Goal: Task Accomplishment & Management: Complete application form

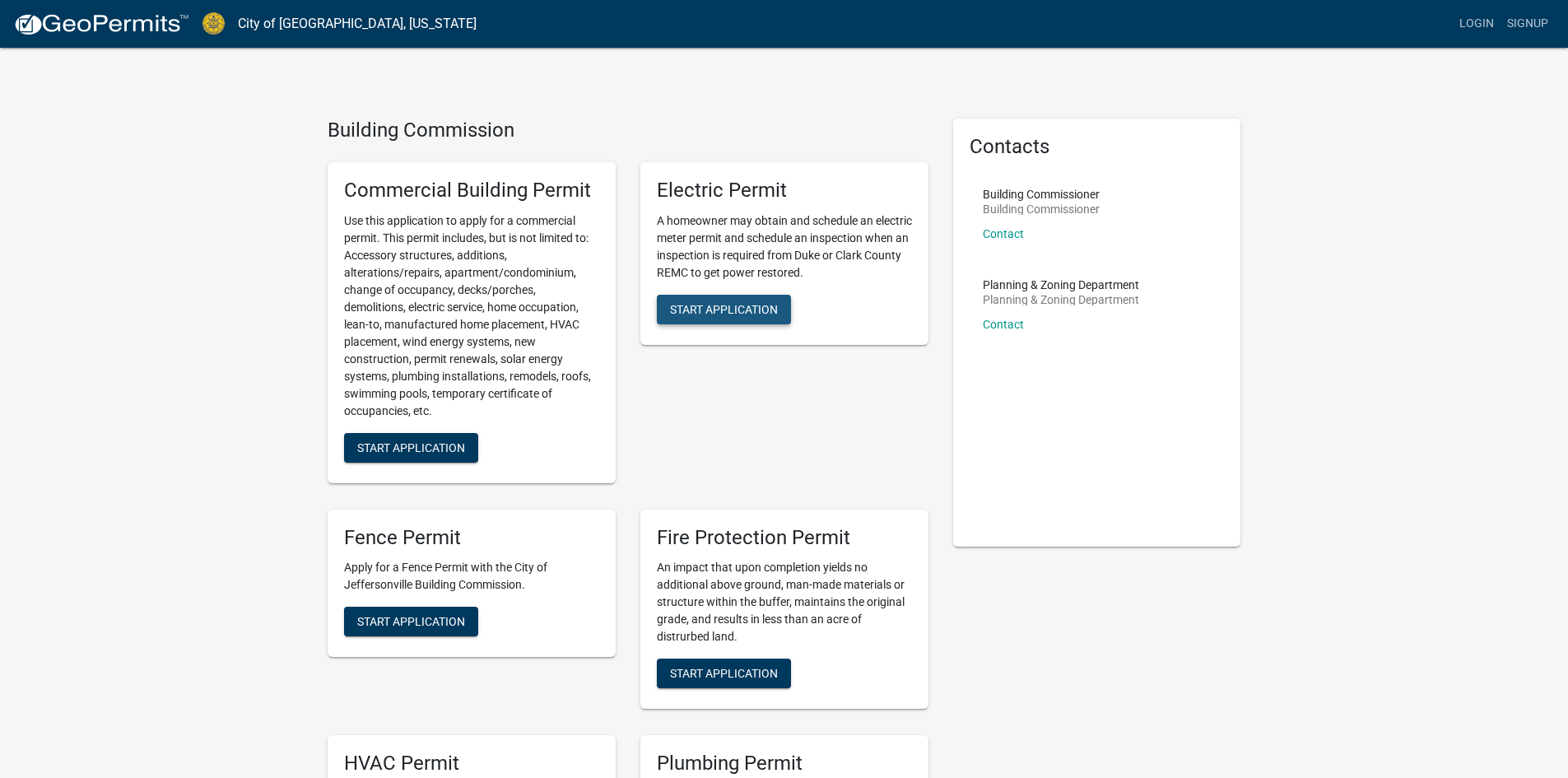
click at [719, 310] on span "Start Application" at bounding box center [724, 308] width 108 height 13
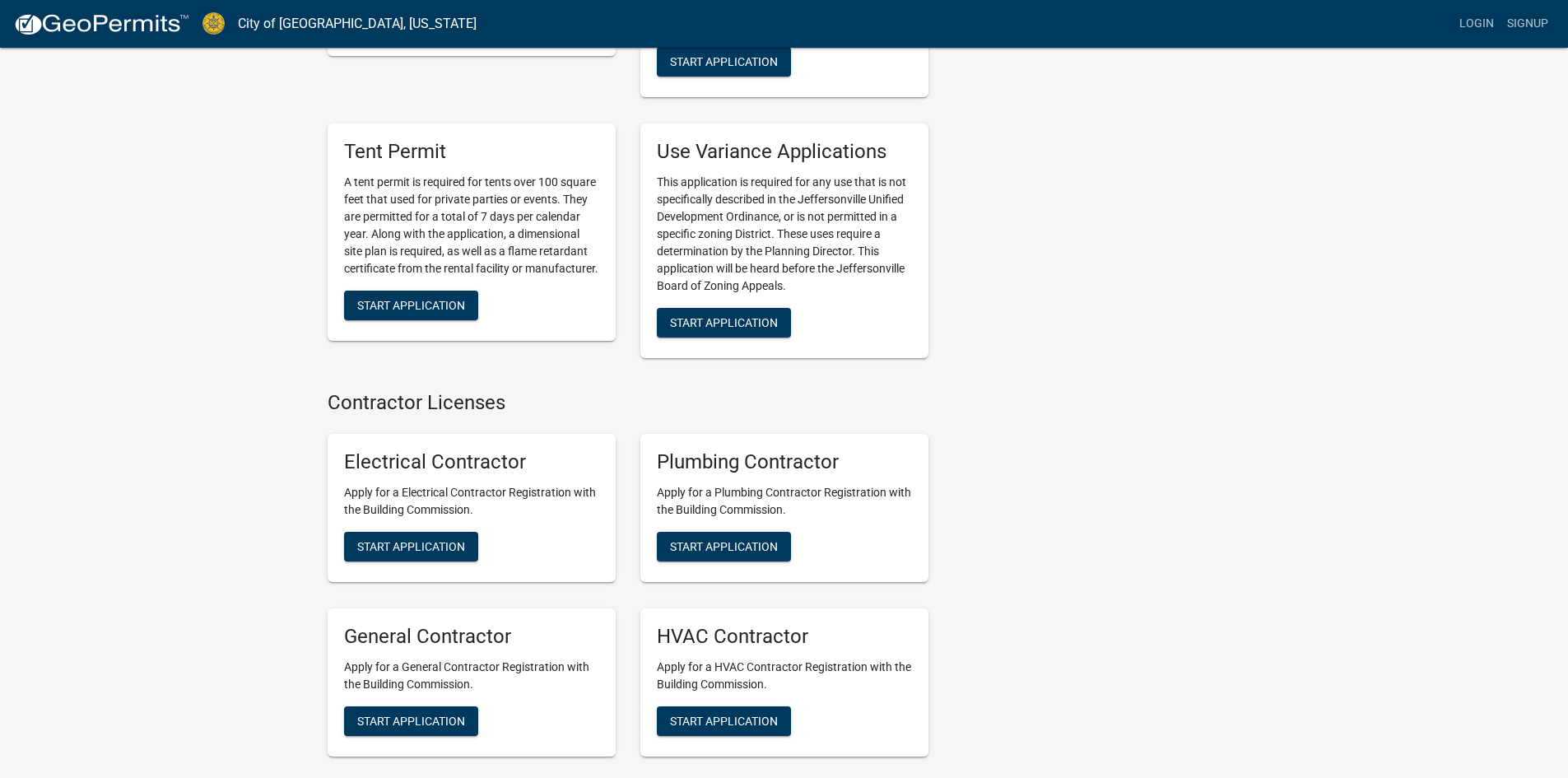
scroll to position [3194, 0]
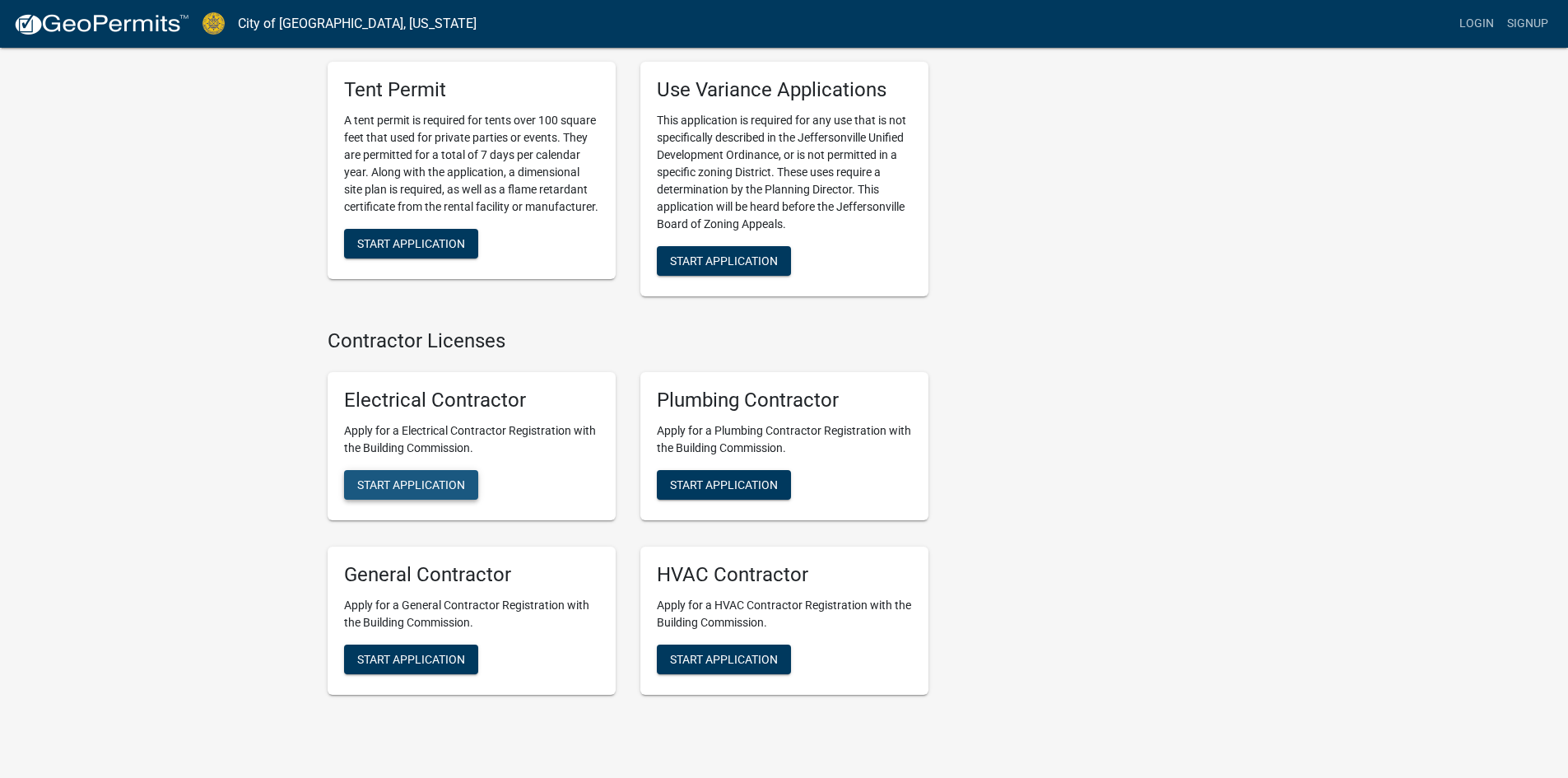
click at [440, 478] on span "Start Application" at bounding box center [412, 485] width 108 height 13
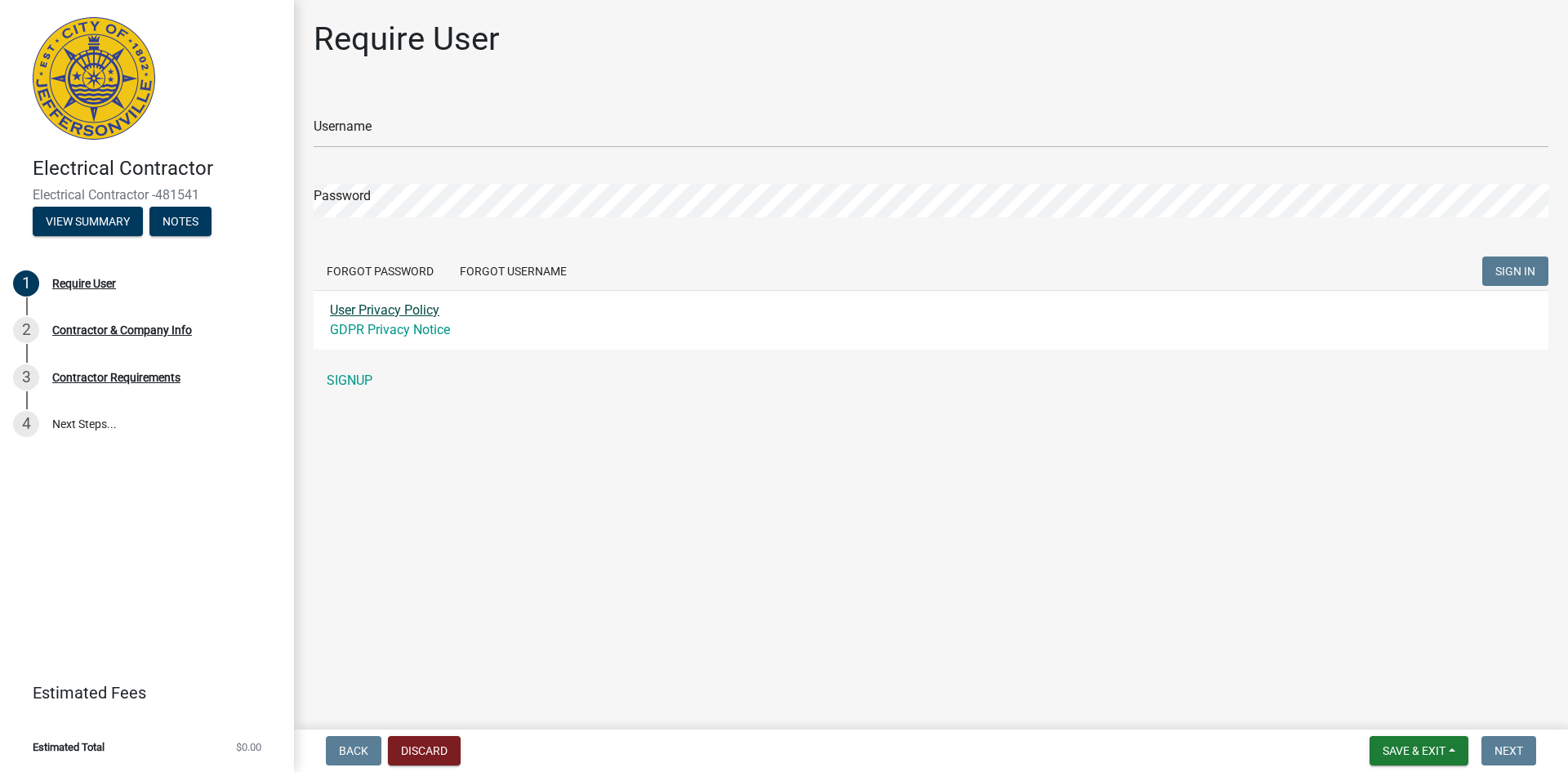
click at [435, 307] on link "User Privacy Policy" at bounding box center [384, 310] width 109 height 15
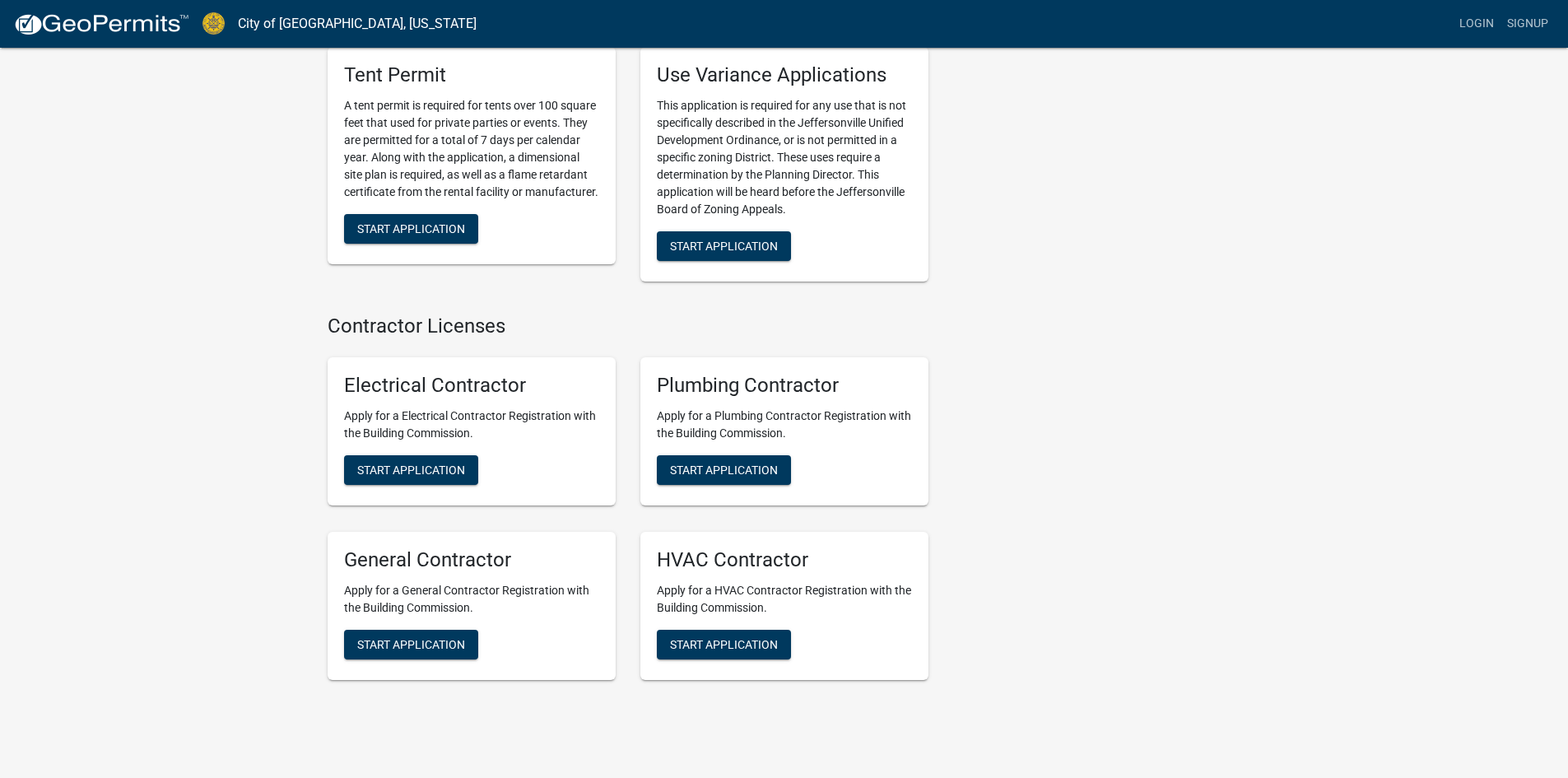
scroll to position [3210, 0]
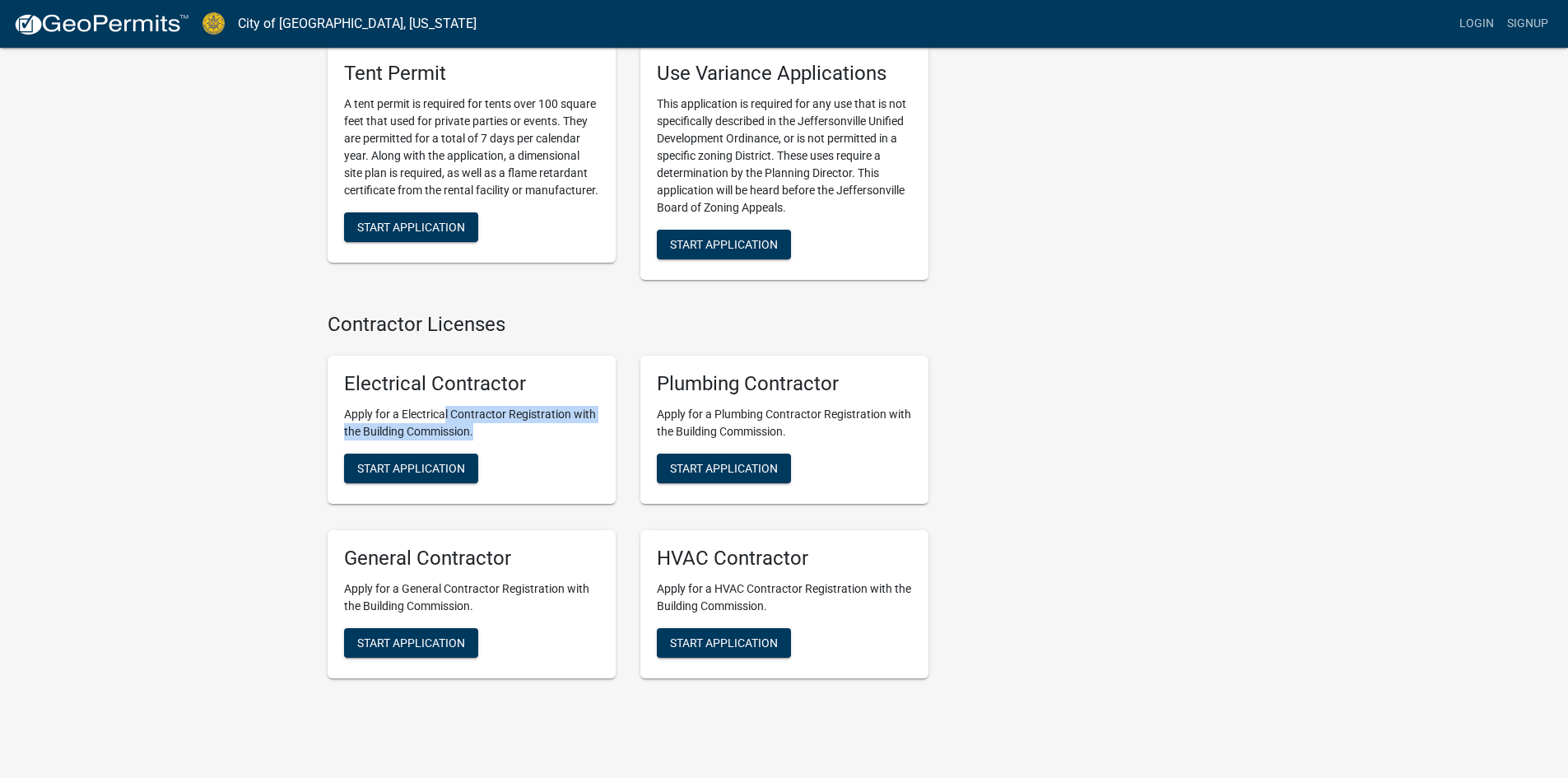
drag, startPoint x: 445, startPoint y: 391, endPoint x: 578, endPoint y: 400, distance: 133.3
click at [578, 406] on p "Apply for a Electrical Contractor Registration with the Building Commission." at bounding box center [471, 423] width 255 height 34
click at [522, 413] on p "Apply for a Electrical Contractor Registration with the Building Commission." at bounding box center [471, 423] width 255 height 34
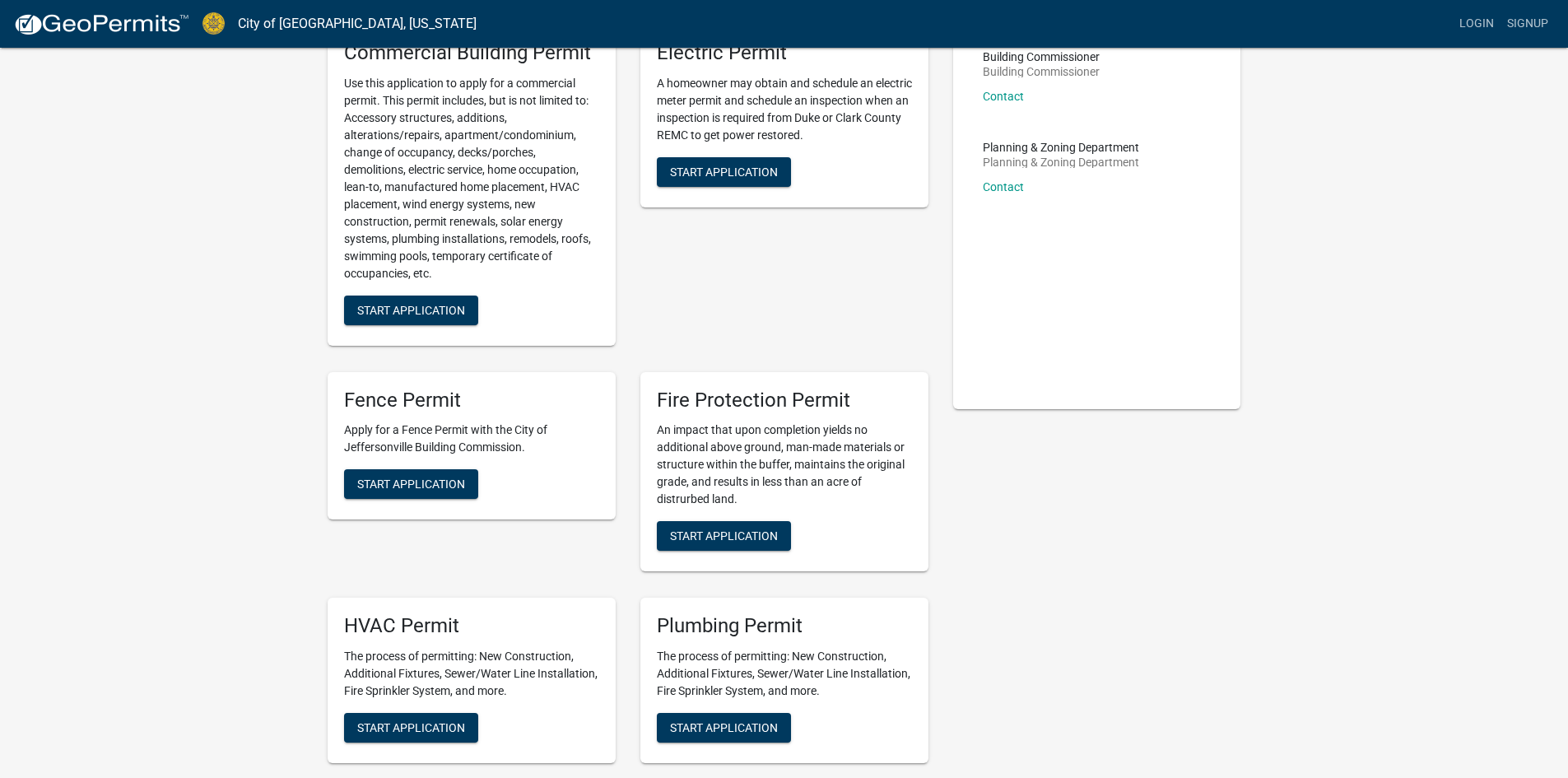
scroll to position [0, 0]
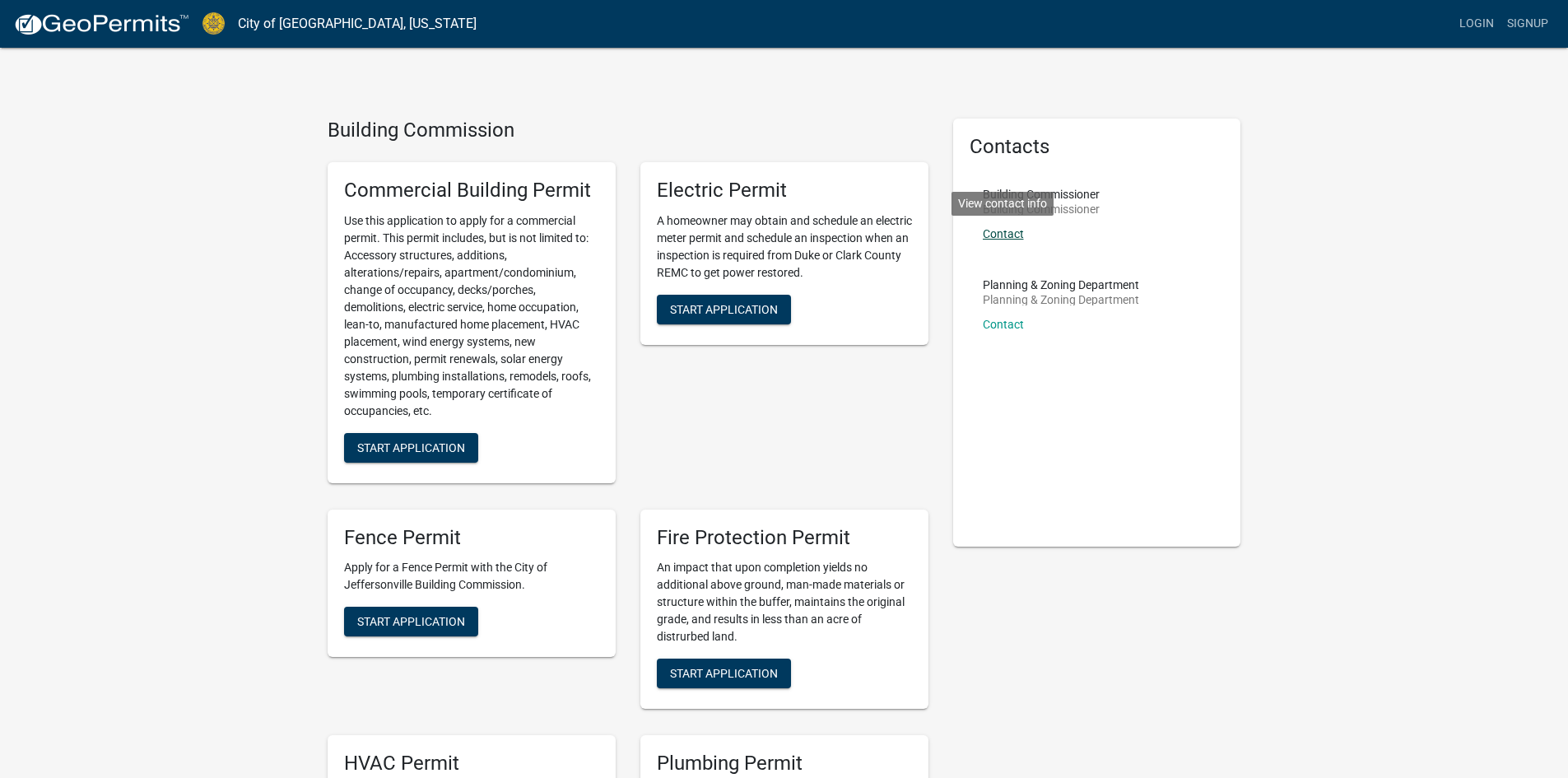
click at [1013, 231] on link "Contact" at bounding box center [1003, 233] width 41 height 13
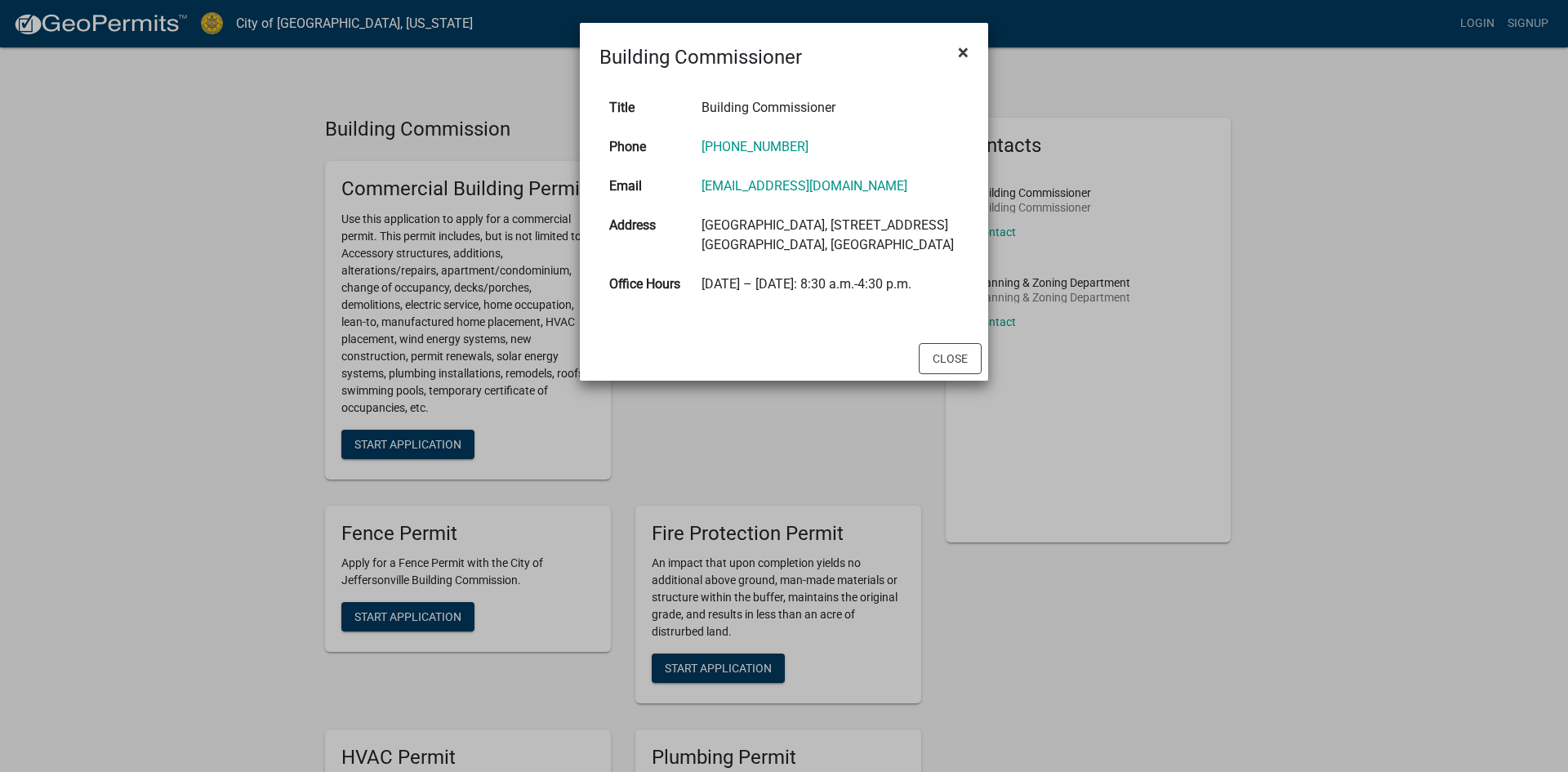
click at [965, 57] on span "×" at bounding box center [963, 52] width 10 height 23
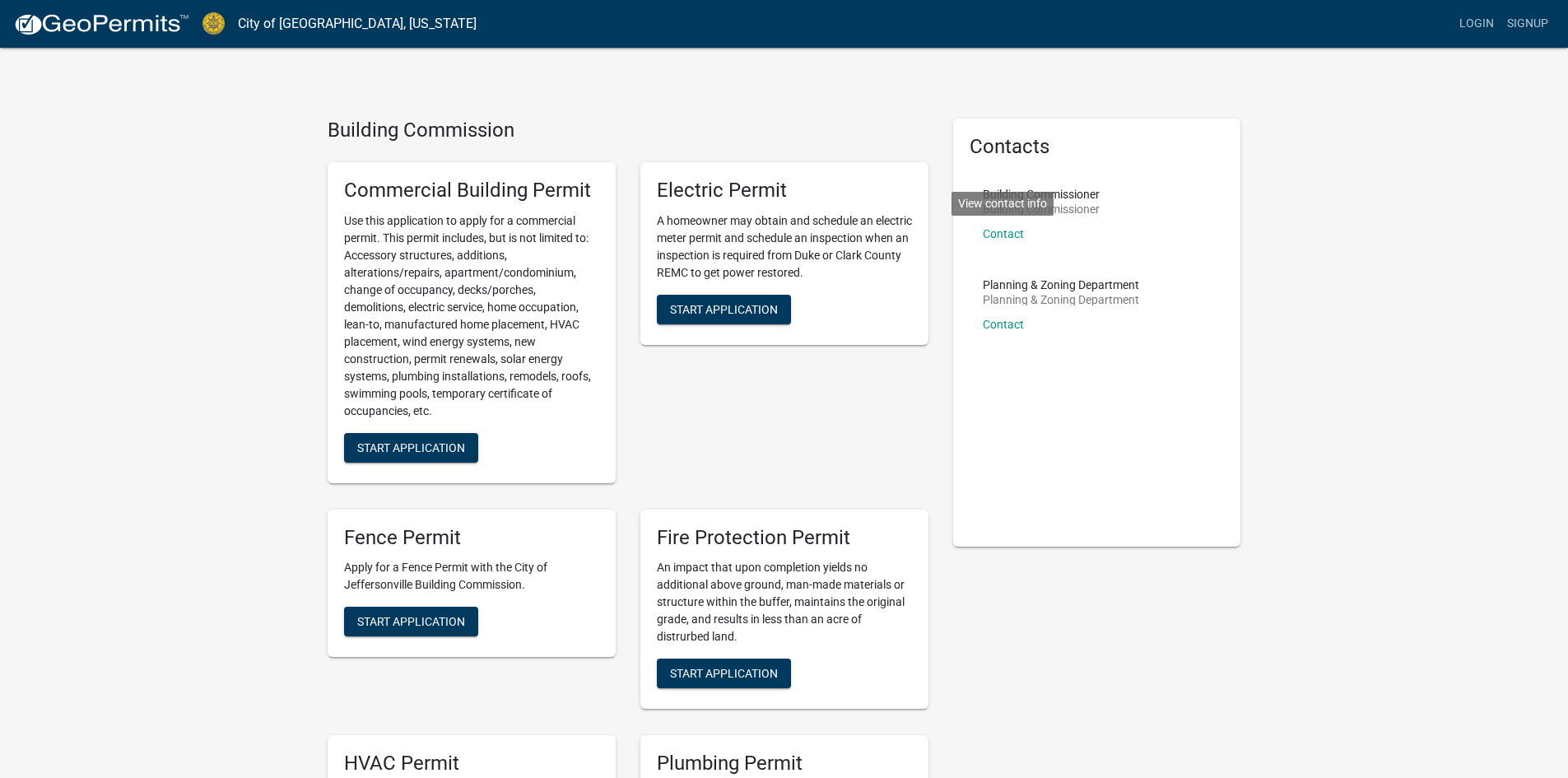
click at [947, 287] on div "Contacts Building Commissioner Building Commissioner Contact View contact info …" at bounding box center [1098, 332] width 313 height 428
drag, startPoint x: 438, startPoint y: 384, endPoint x: 395, endPoint y: 414, distance: 52.4
click at [395, 414] on p "Use this application to apply for a commercial permit. This permit includes, bu…" at bounding box center [471, 316] width 255 height 208
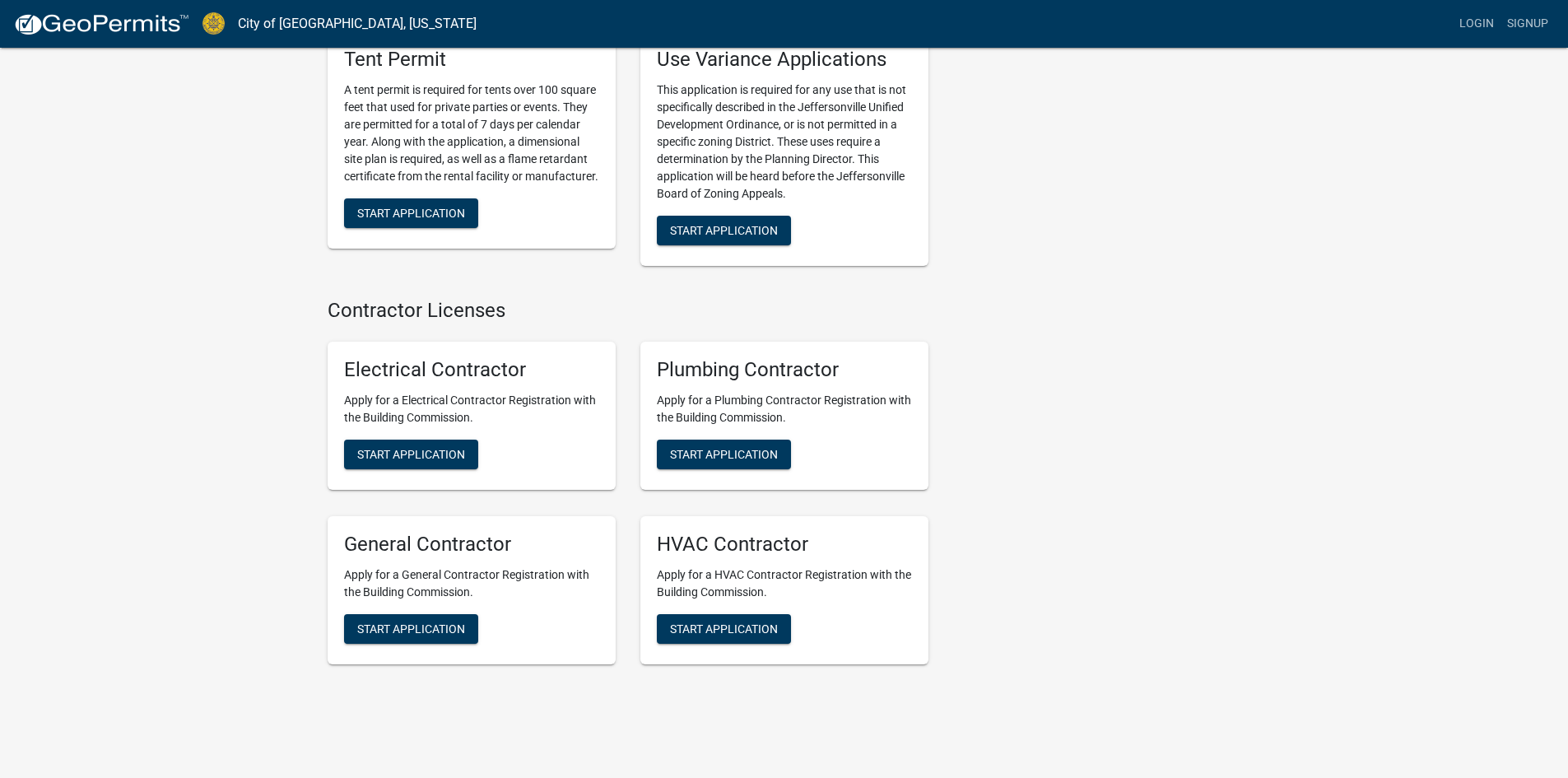
scroll to position [3228, 0]
